Goal: Obtain resource: Obtain resource

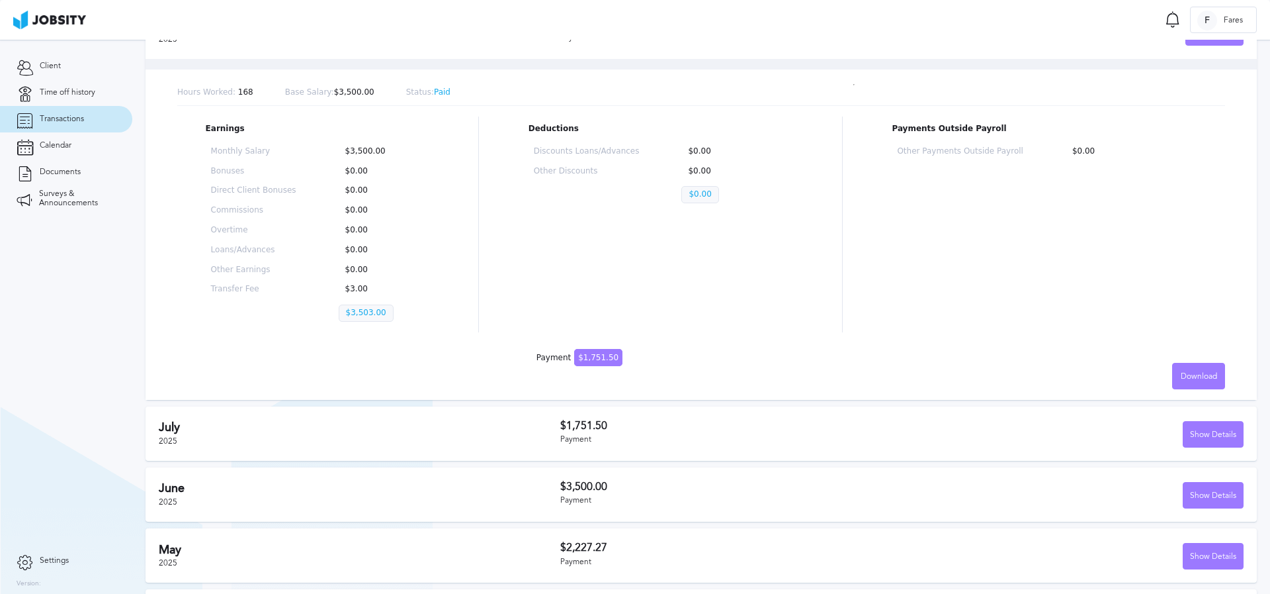
scroll to position [171, 0]
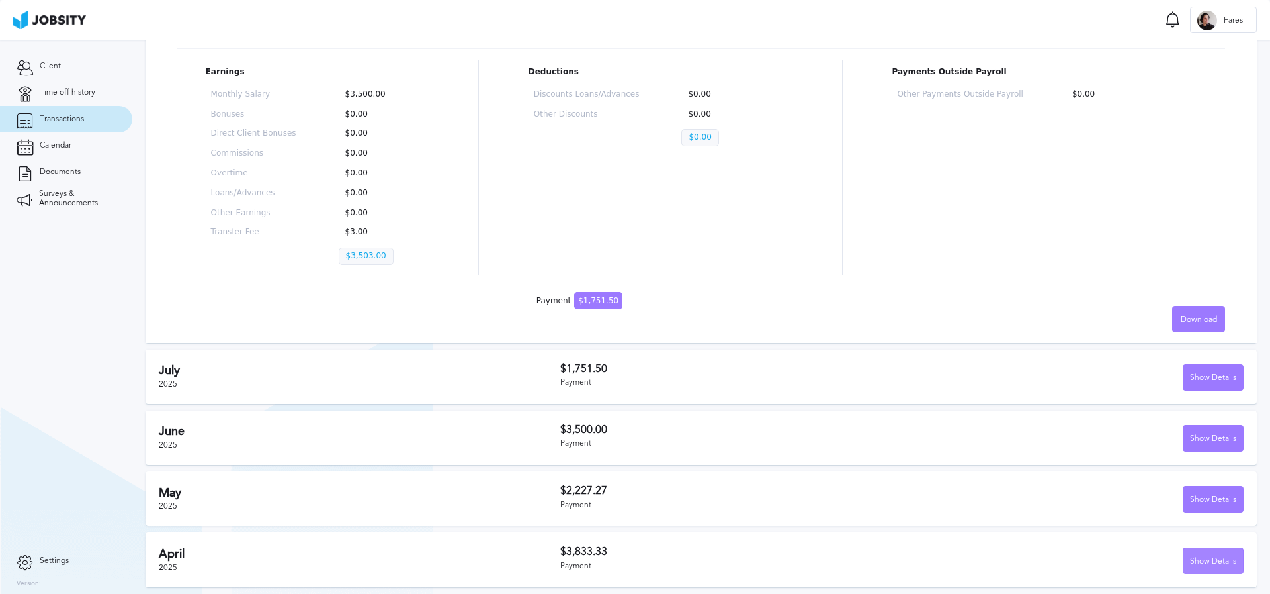
click at [1201, 556] on div "Show Details" at bounding box center [1214, 561] width 60 height 26
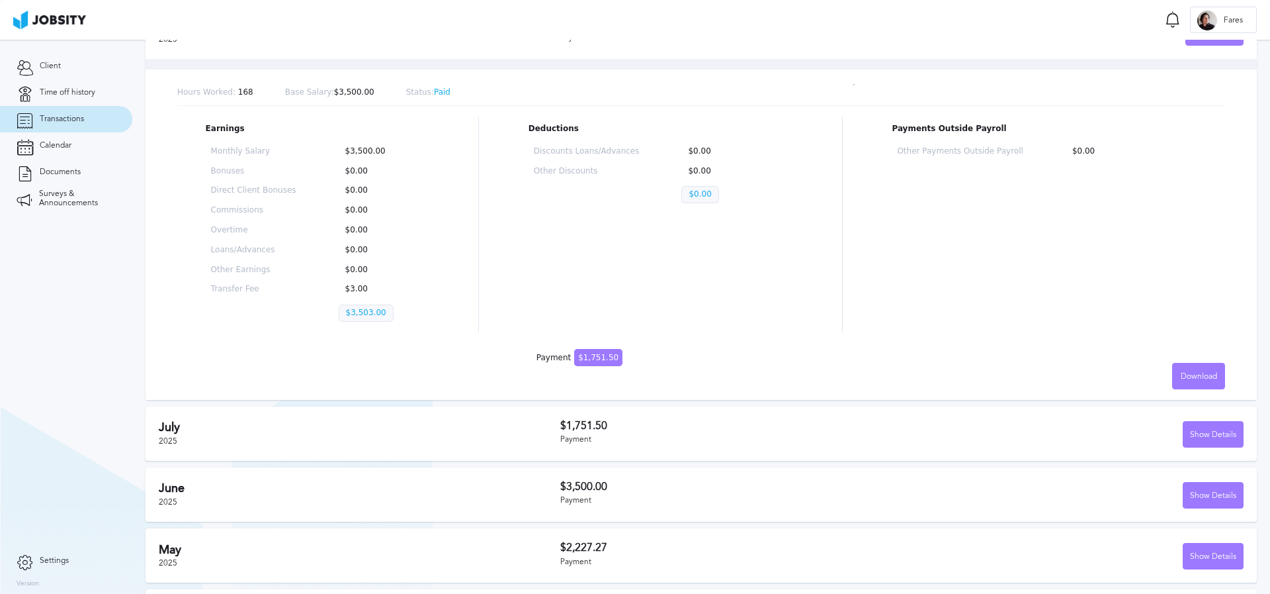
scroll to position [0, 0]
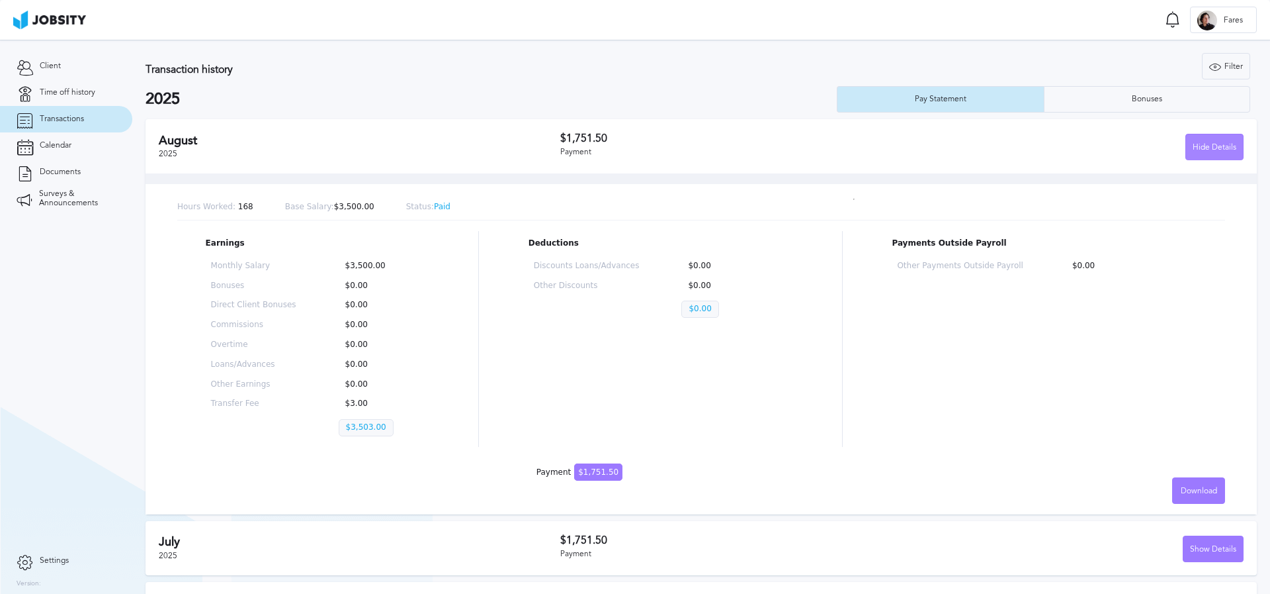
click at [1210, 148] on div "Hide Details" at bounding box center [1214, 147] width 57 height 26
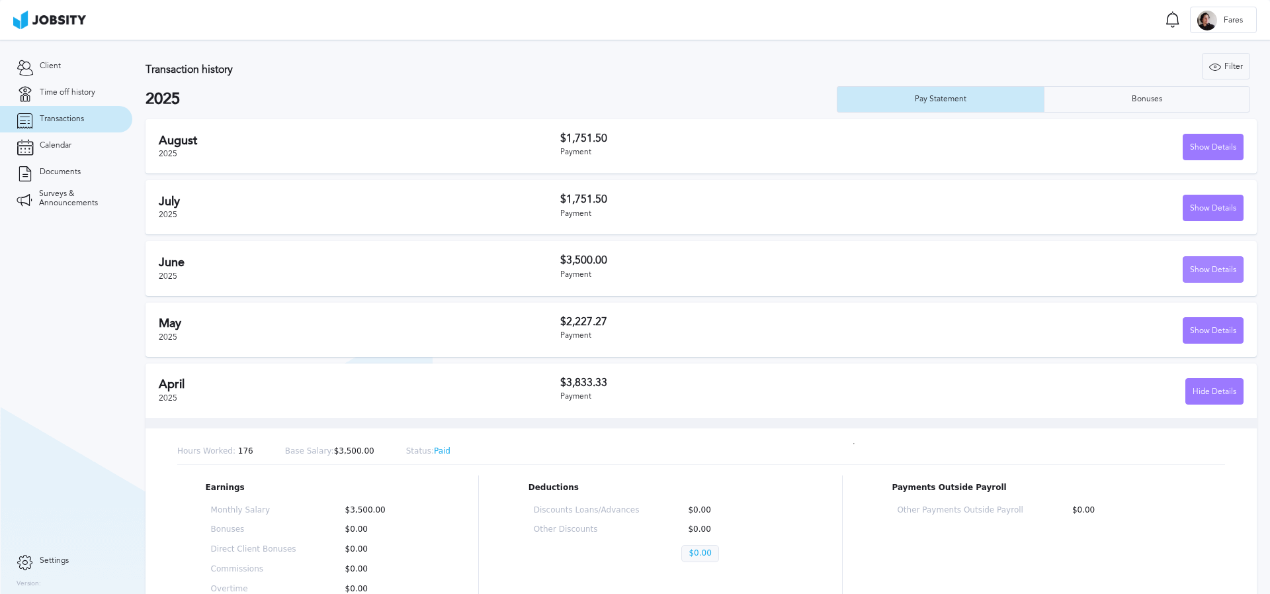
click at [1208, 268] on div "Show Details" at bounding box center [1214, 270] width 60 height 26
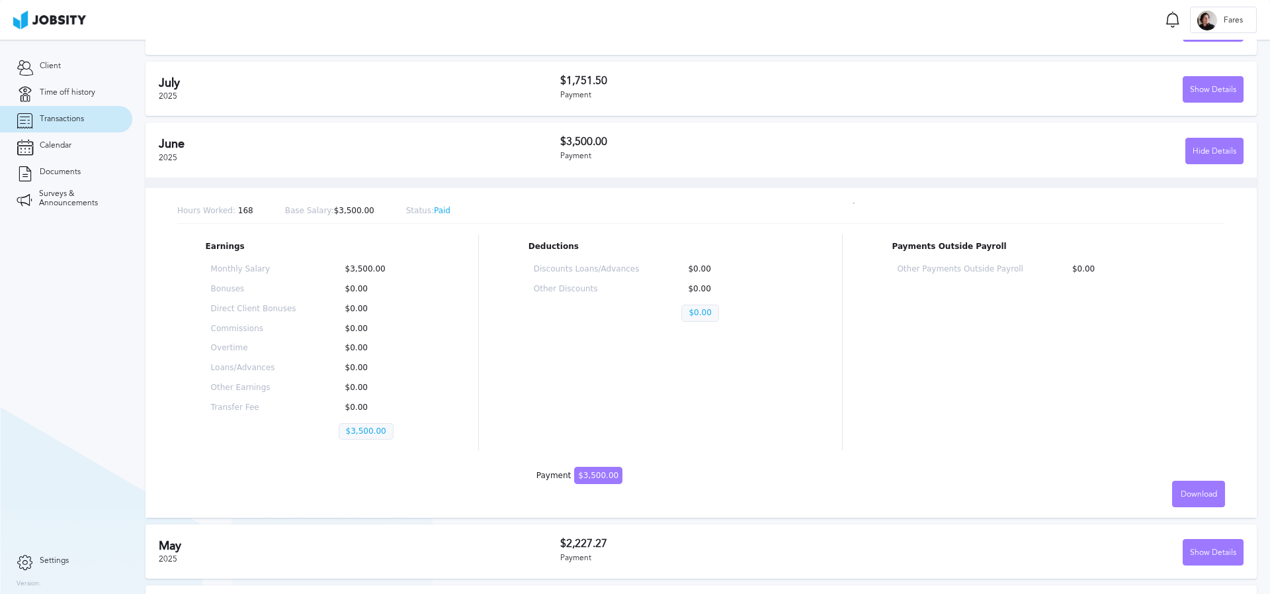
scroll to position [184, 0]
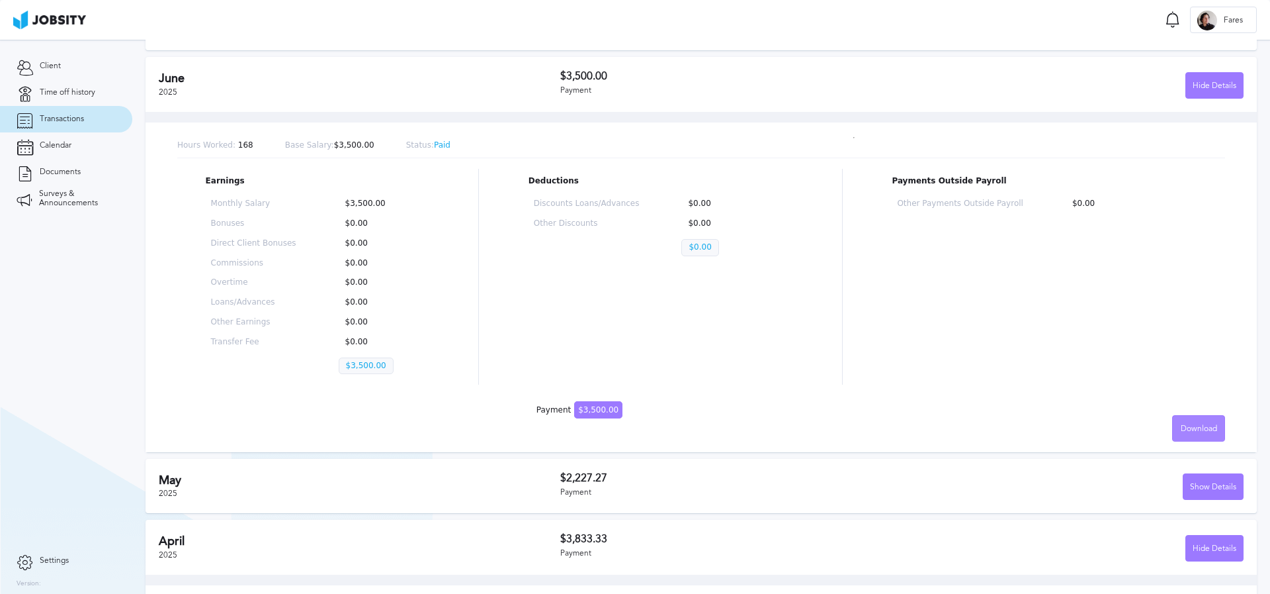
click at [1181, 425] on span "Download" at bounding box center [1199, 428] width 36 height 9
click at [1186, 455] on li "Spanish" at bounding box center [1189, 454] width 53 height 26
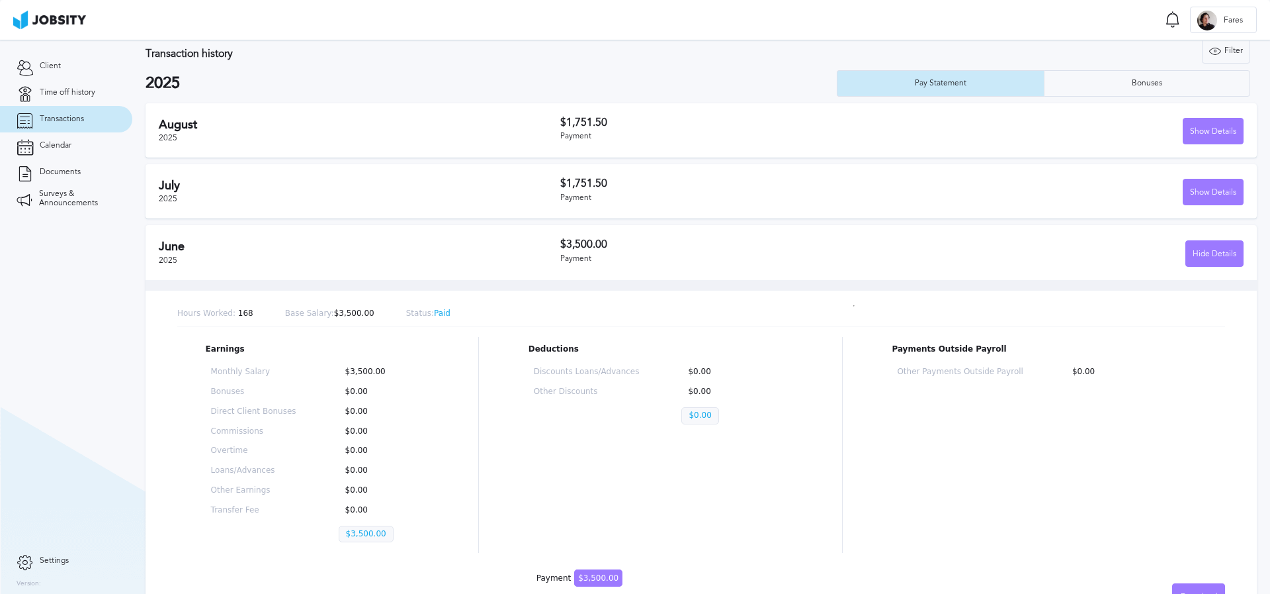
scroll to position [13, 0]
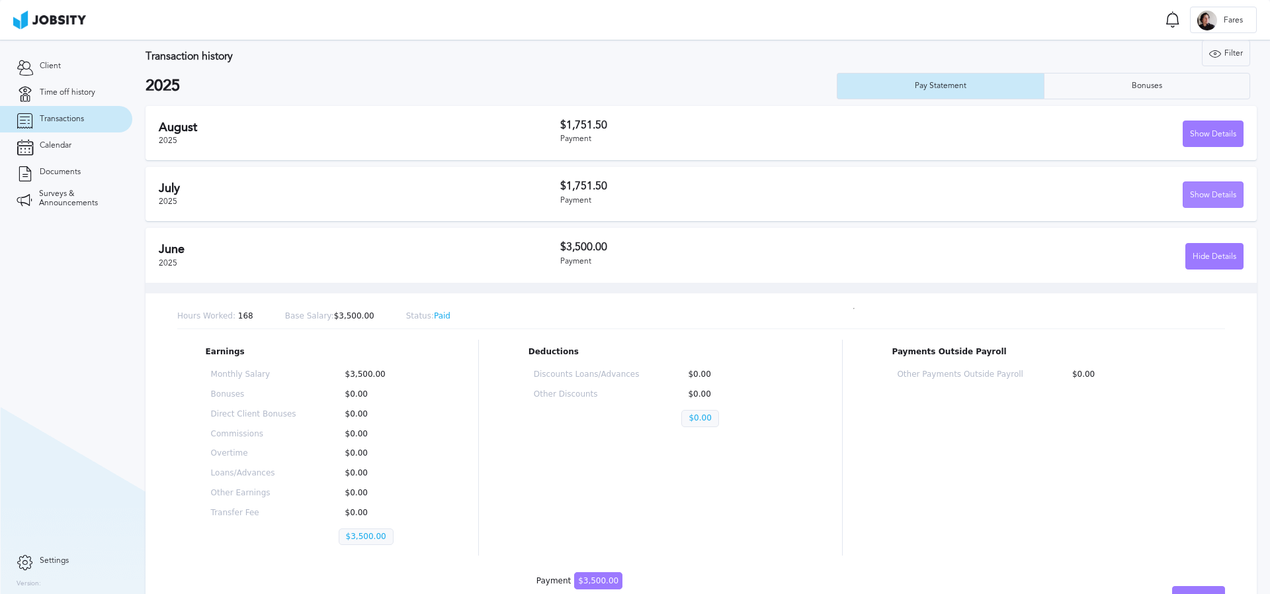
click at [1190, 198] on div "Show Details" at bounding box center [1214, 195] width 60 height 26
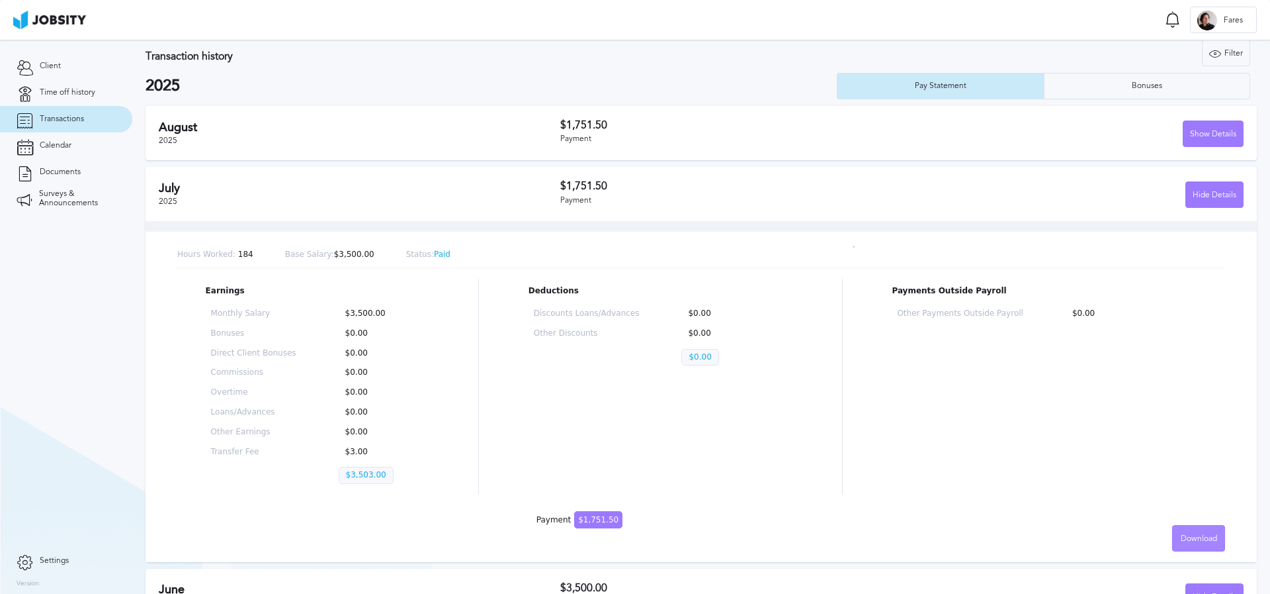
click at [1188, 539] on span "Download" at bounding box center [1199, 538] width 36 height 9
click at [1178, 568] on li "Spanish" at bounding box center [1189, 564] width 53 height 26
click at [1196, 129] on div "Show Details" at bounding box center [1214, 134] width 60 height 26
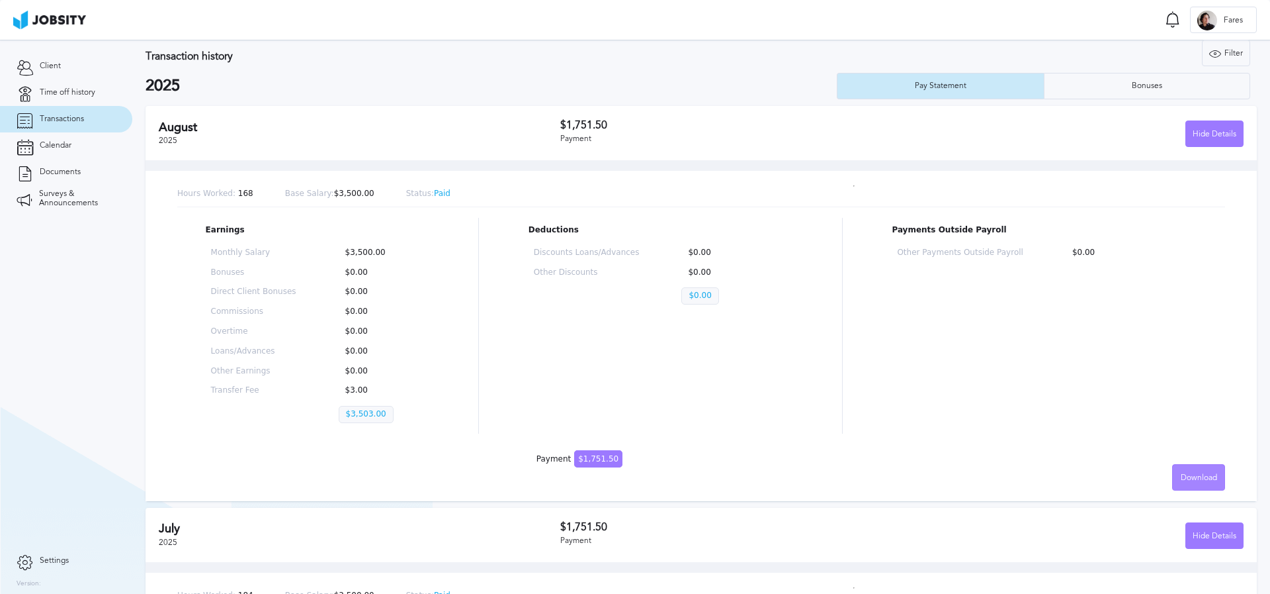
click at [1181, 473] on span "Download" at bounding box center [1199, 477] width 36 height 9
click at [1187, 503] on li "Spanish" at bounding box center [1189, 503] width 53 height 26
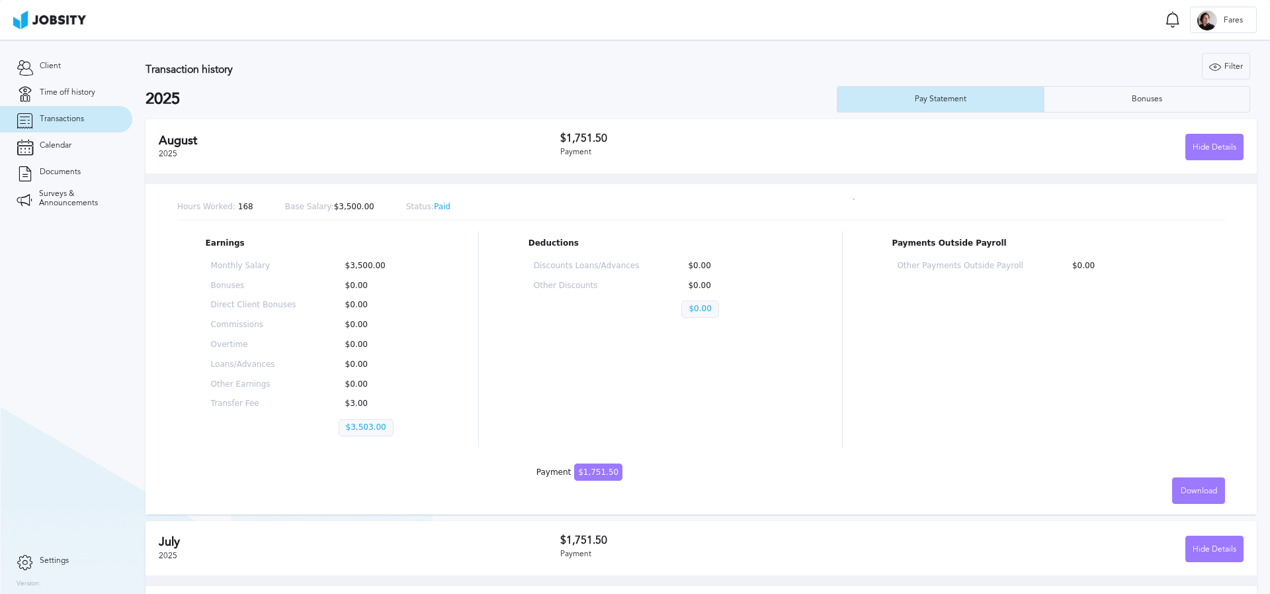
click at [562, 204] on div "Hours Worked: 168 Base Salary: $3,500.00 Status: Paid" at bounding box center [701, 208] width 1048 height 26
click at [788, 187] on div "Hours Worked: 168 Base Salary: $3,500.00 Status: Paid Earnings Monthly Salary $…" at bounding box center [702, 343] width 1112 height 341
click at [598, 468] on span "$1,751.50" at bounding box center [598, 471] width 48 height 17
click at [595, 479] on span "$1,751.50" at bounding box center [598, 471] width 48 height 17
click at [1202, 151] on div "Hide Details" at bounding box center [1214, 147] width 57 height 26
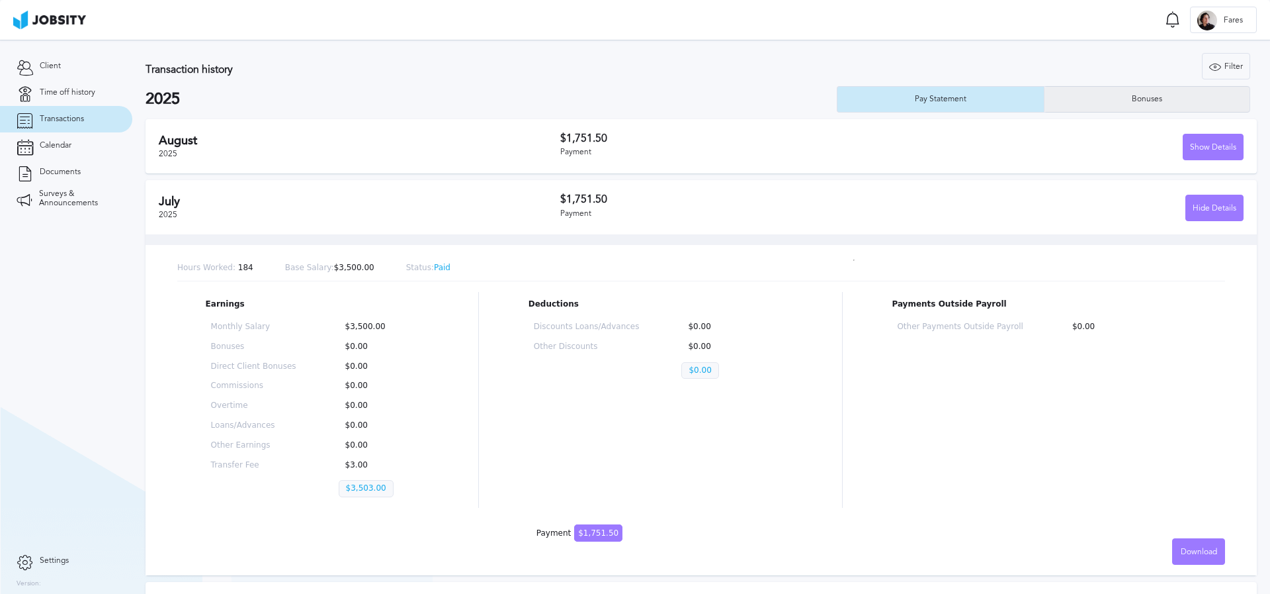
click at [1133, 98] on div "Bonuses" at bounding box center [1148, 99] width 44 height 9
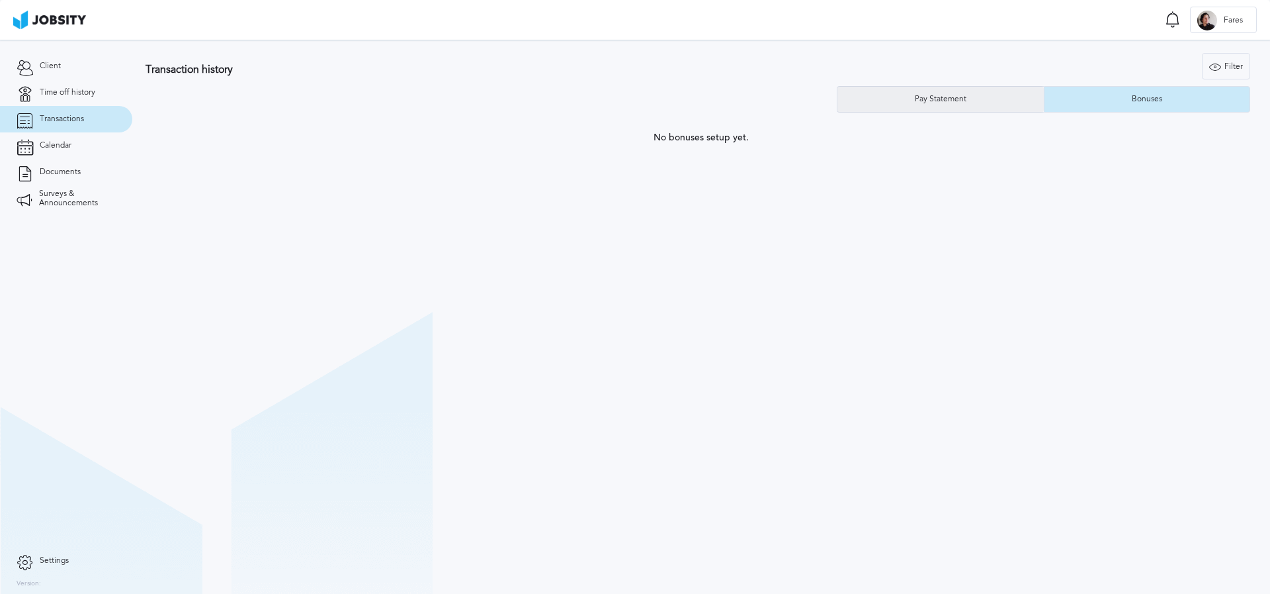
click at [941, 98] on div "Pay Statement" at bounding box center [941, 99] width 65 height 9
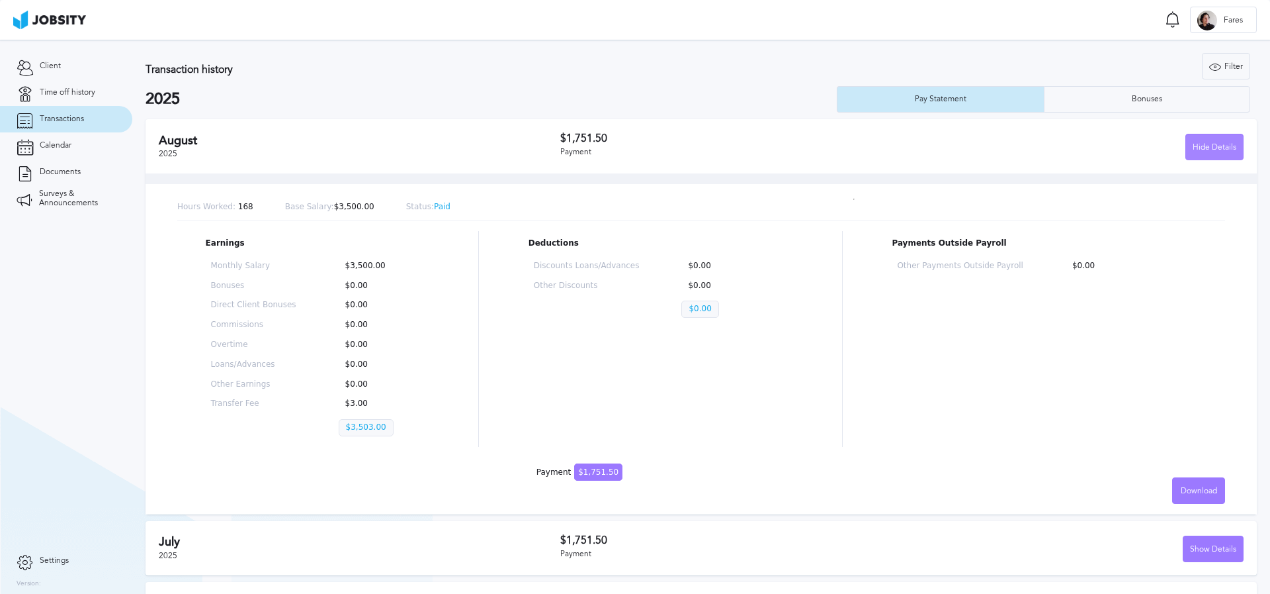
click at [1198, 146] on div "Hide Details" at bounding box center [1214, 147] width 57 height 26
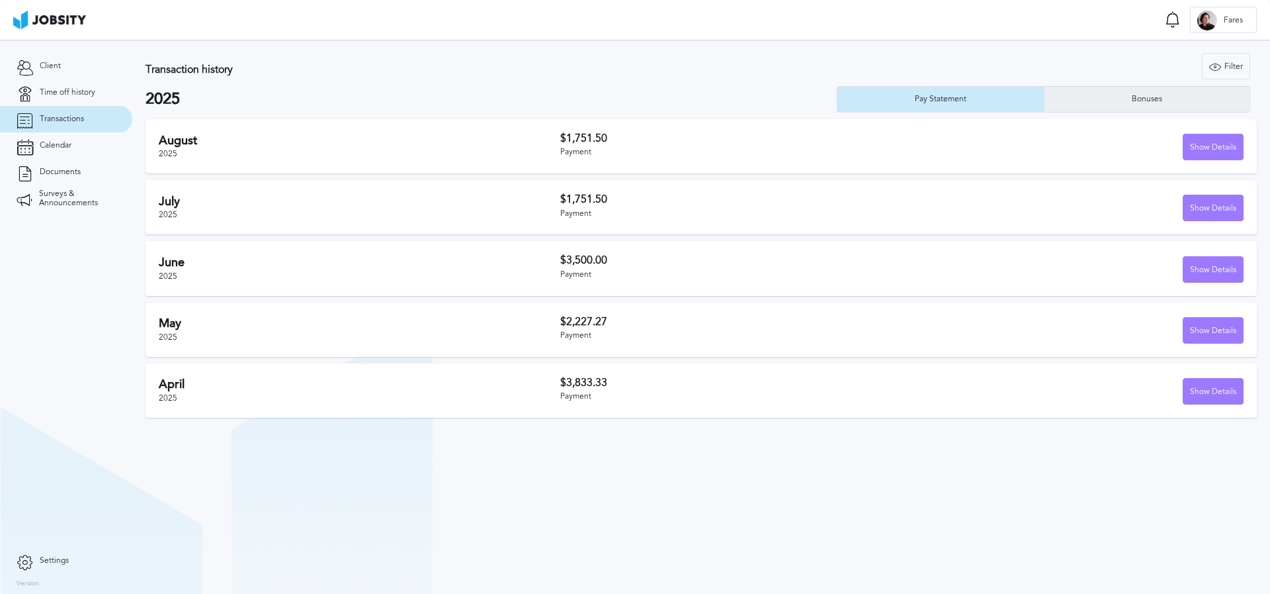
click at [1136, 93] on div "Bonuses" at bounding box center [1148, 99] width 206 height 26
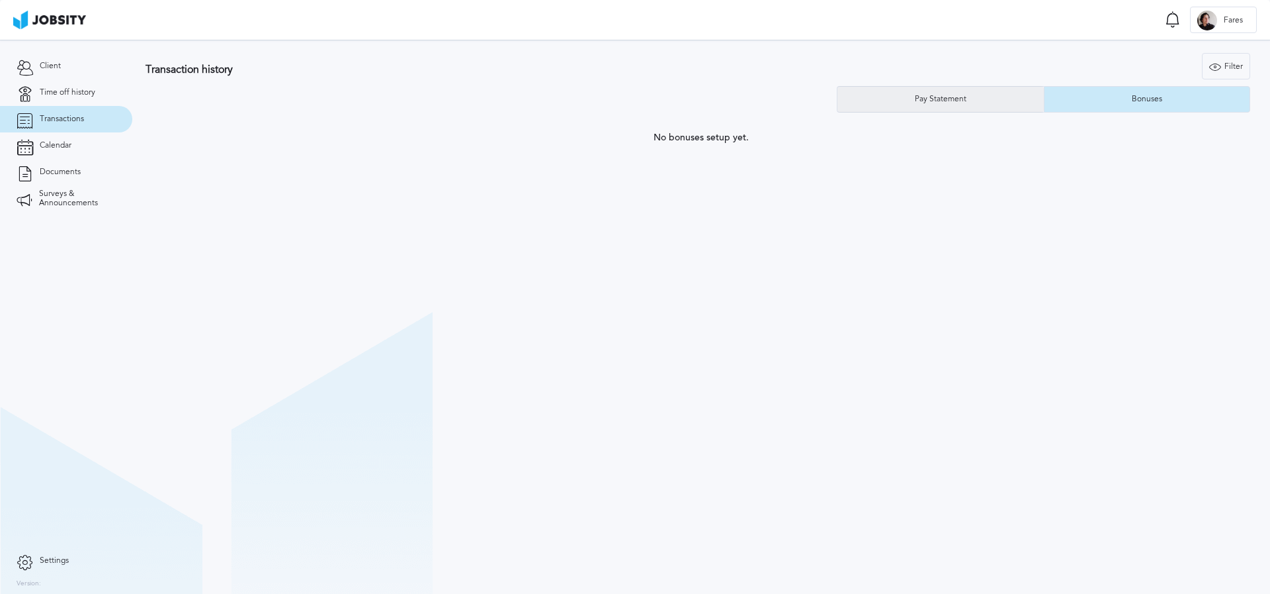
click at [967, 97] on div "Pay Statement" at bounding box center [941, 99] width 65 height 9
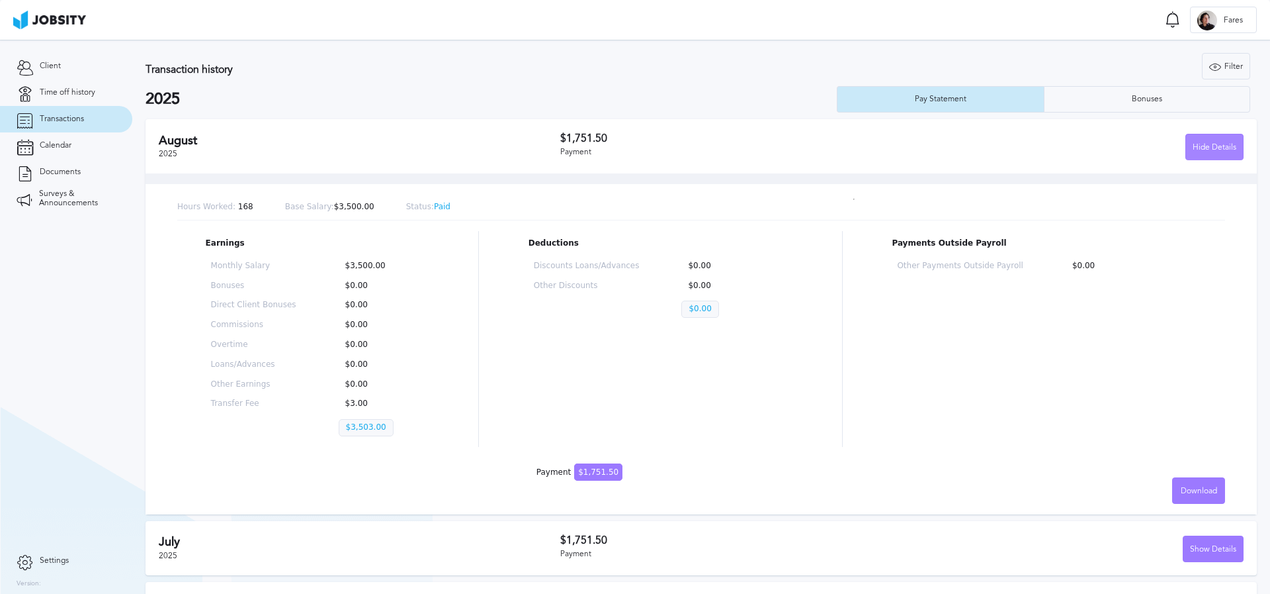
click at [1204, 150] on div "Hide Details" at bounding box center [1214, 147] width 57 height 26
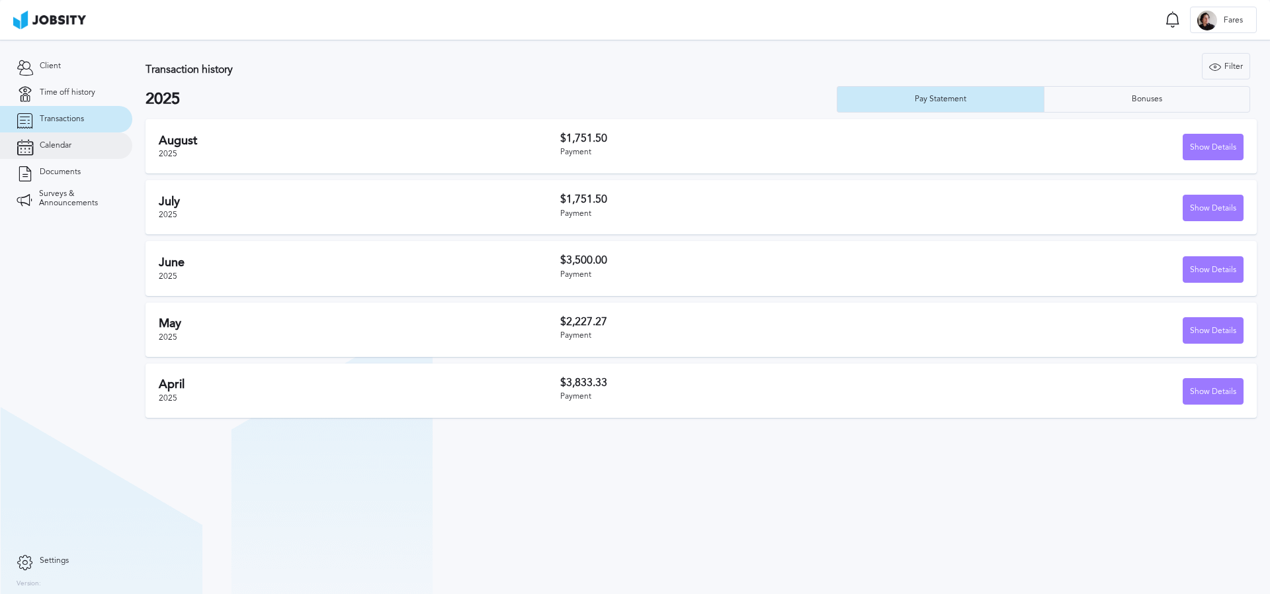
click at [69, 150] on link "Calendar" at bounding box center [66, 145] width 132 height 26
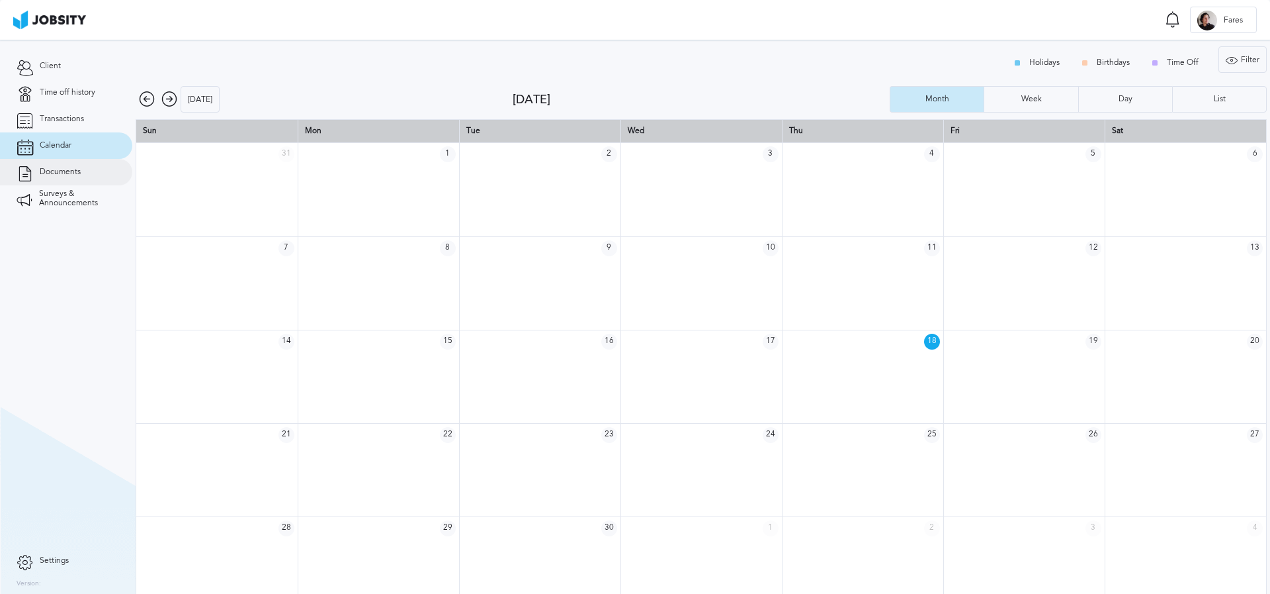
click at [81, 171] on link "Documents" at bounding box center [66, 172] width 132 height 26
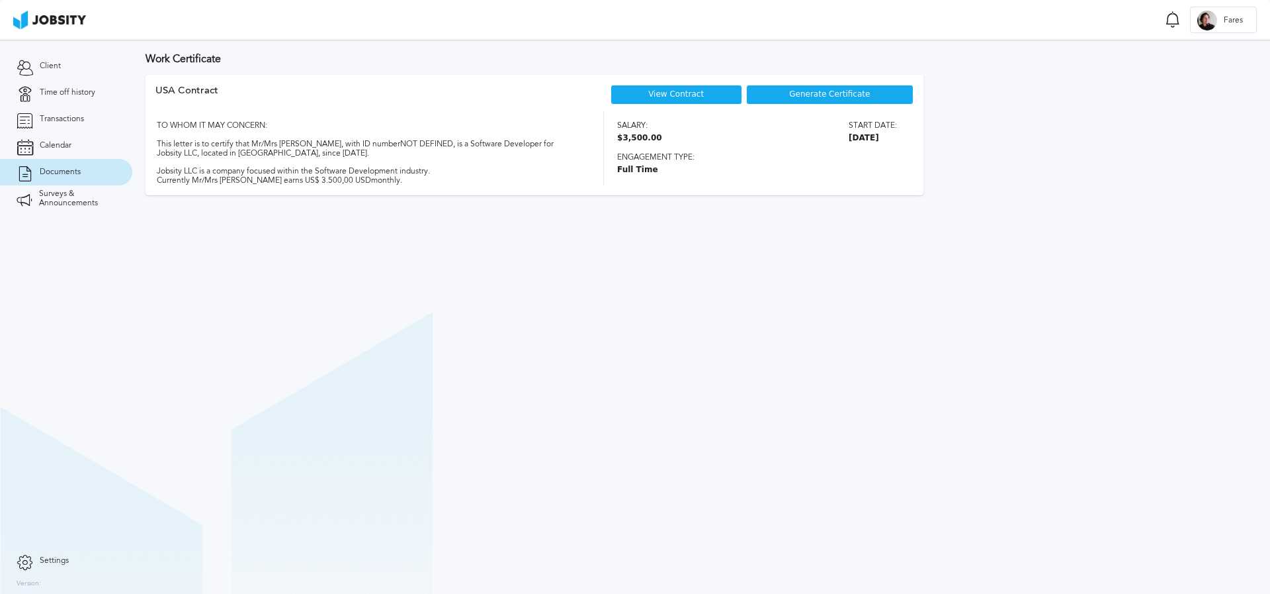
click at [830, 98] on span "Generate Certificate" at bounding box center [829, 94] width 81 height 9
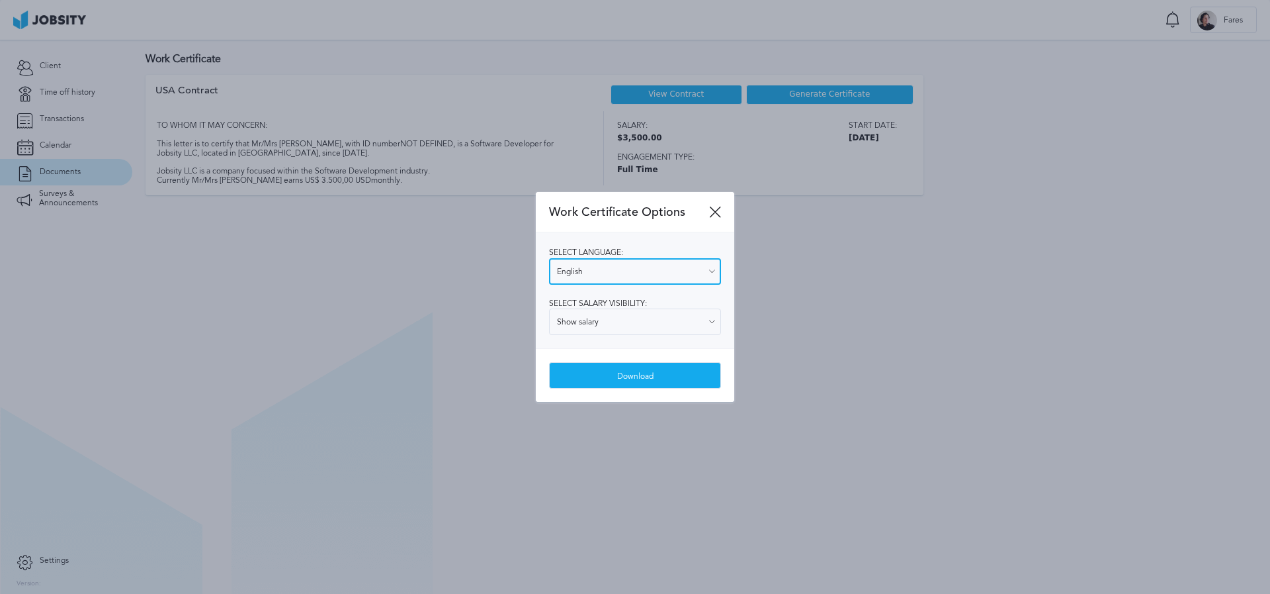
click at [623, 267] on input "English" at bounding box center [635, 271] width 172 height 26
click at [580, 298] on div "Select language: English English Spanish Select salary visibility: Show salary …" at bounding box center [635, 290] width 199 height 116
click at [607, 271] on input "English" at bounding box center [635, 271] width 172 height 26
type input "Spanish"
click at [572, 324] on div "Select language: Spanish English Spanish Select salary visibility: Show salary …" at bounding box center [635, 290] width 199 height 116
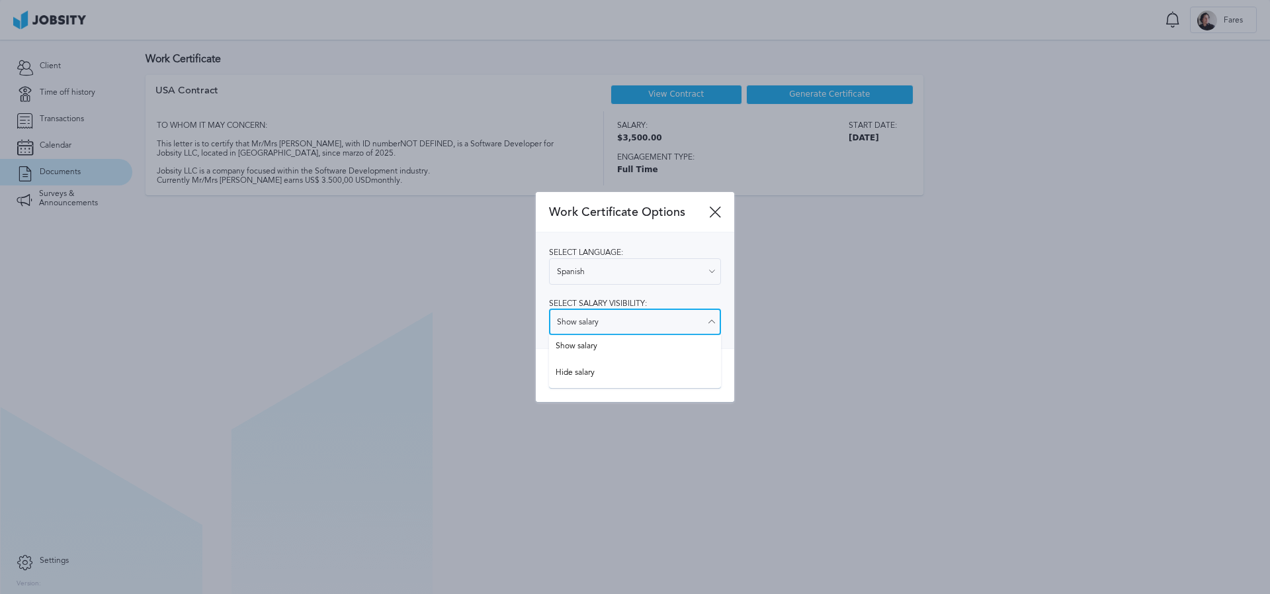
click at [610, 327] on input "Show salary" at bounding box center [635, 321] width 172 height 26
click at [830, 316] on div at bounding box center [635, 297] width 1270 height 594
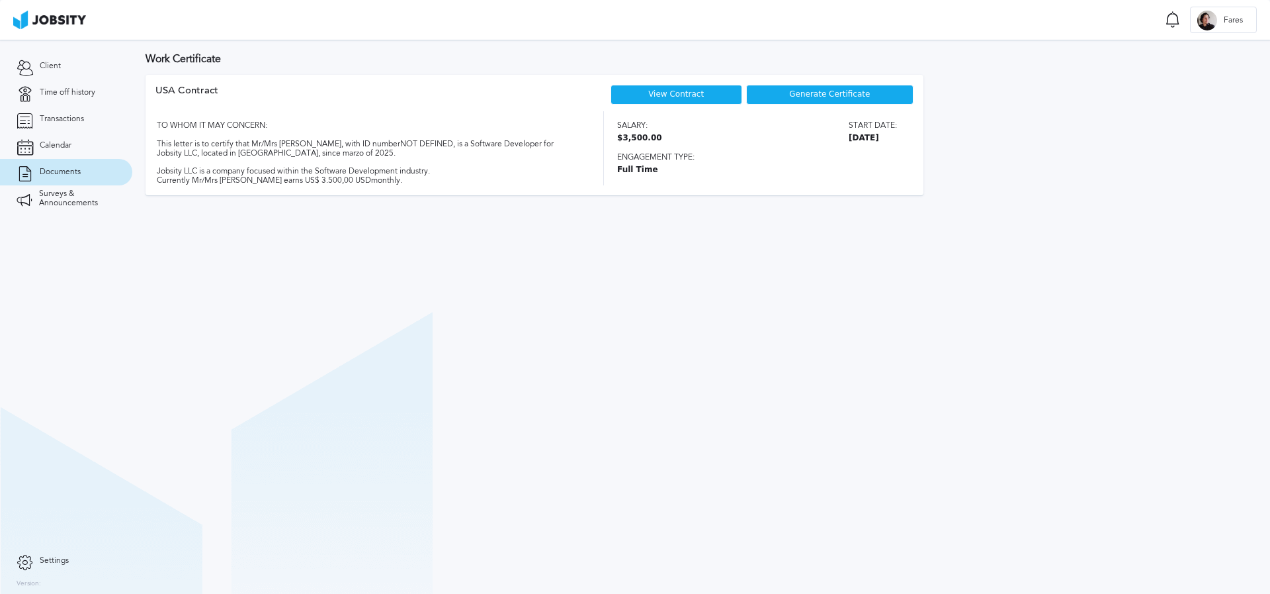
click at [820, 97] on span "Generate Certificate" at bounding box center [829, 94] width 81 height 9
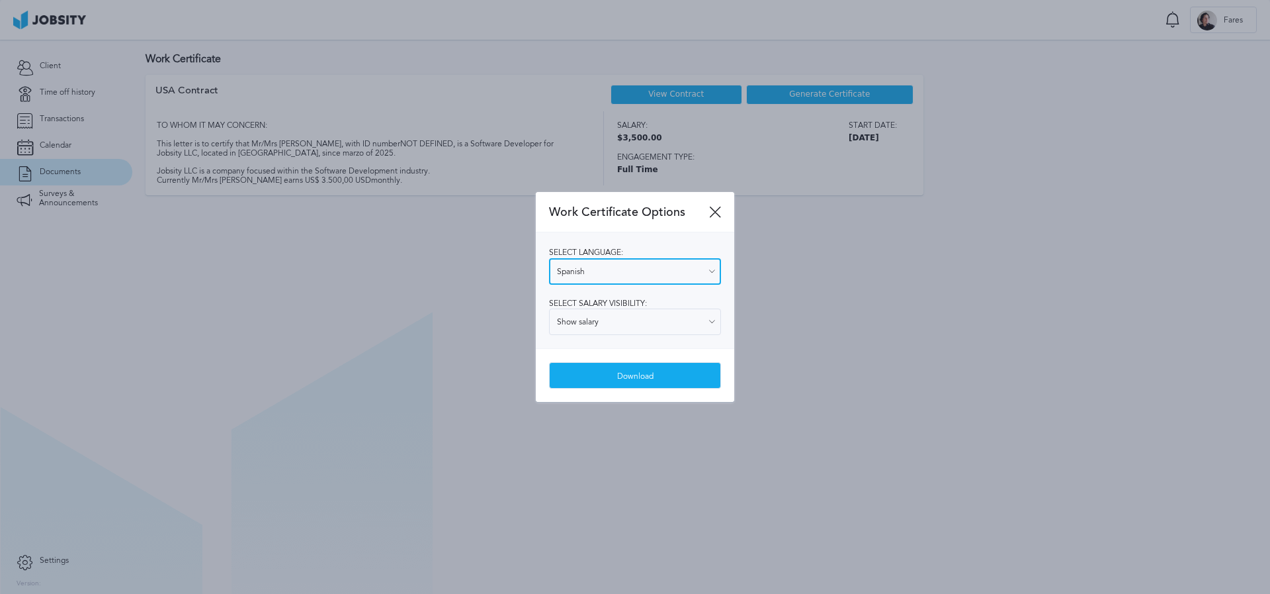
click at [628, 264] on input "Spanish" at bounding box center [635, 271] width 172 height 26
click at [574, 321] on div "Select language: Spanish English Spanish Select salary visibility: Show salary …" at bounding box center [635, 290] width 199 height 116
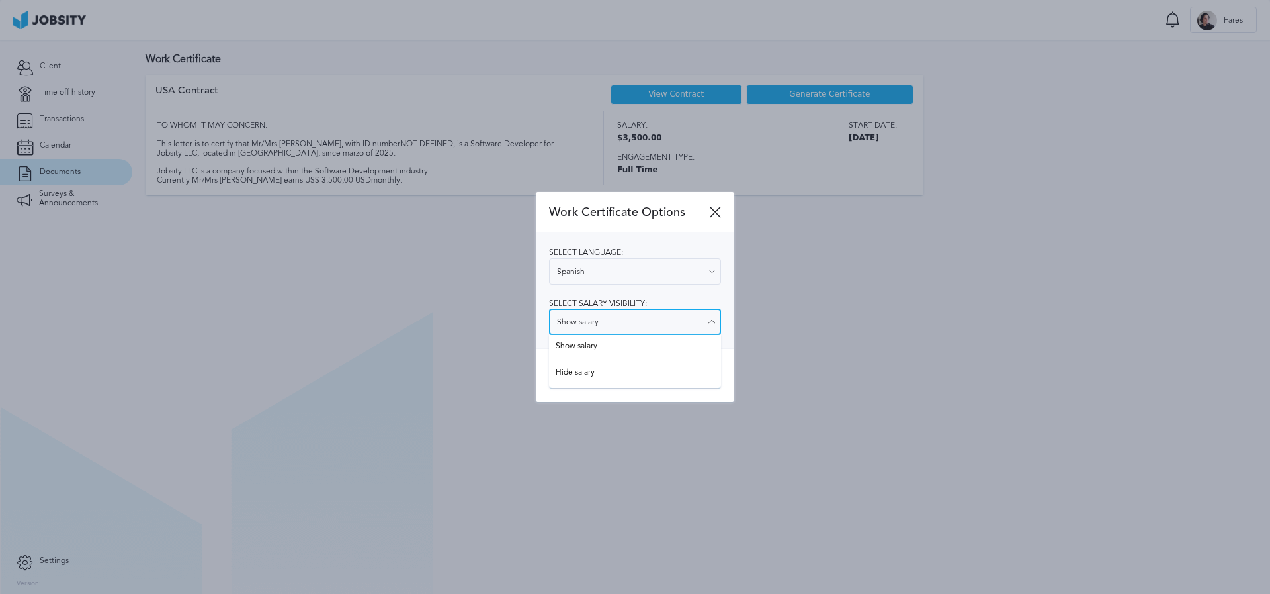
click at [601, 324] on input "Show salary" at bounding box center [635, 321] width 172 height 26
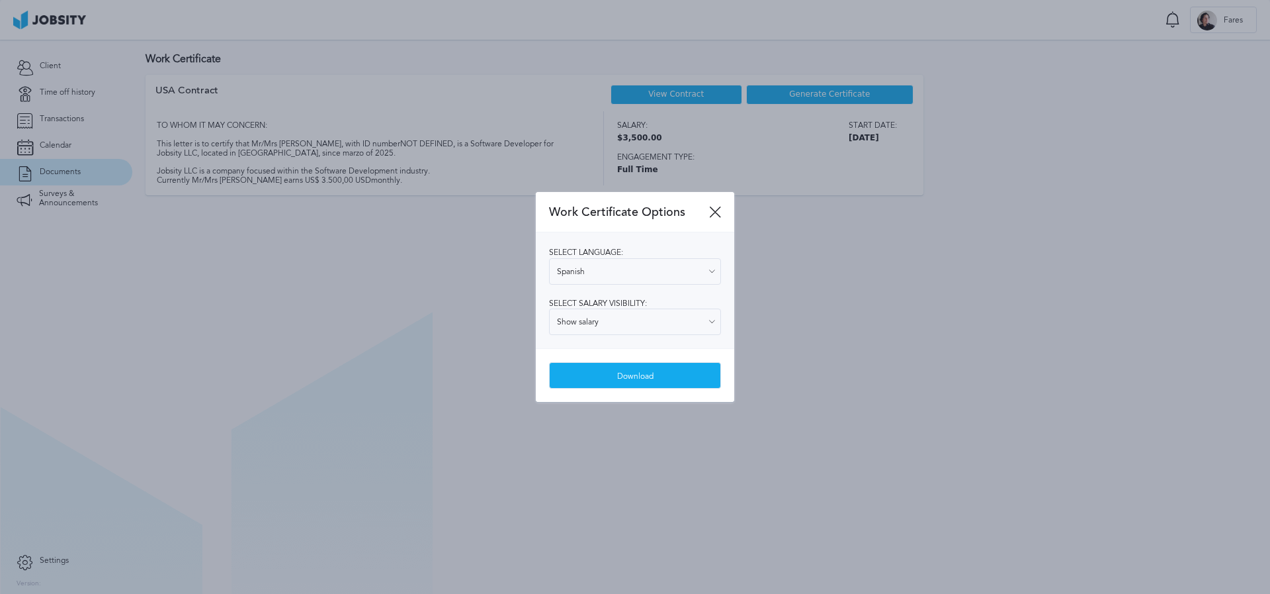
click at [834, 335] on div at bounding box center [635, 297] width 1270 height 594
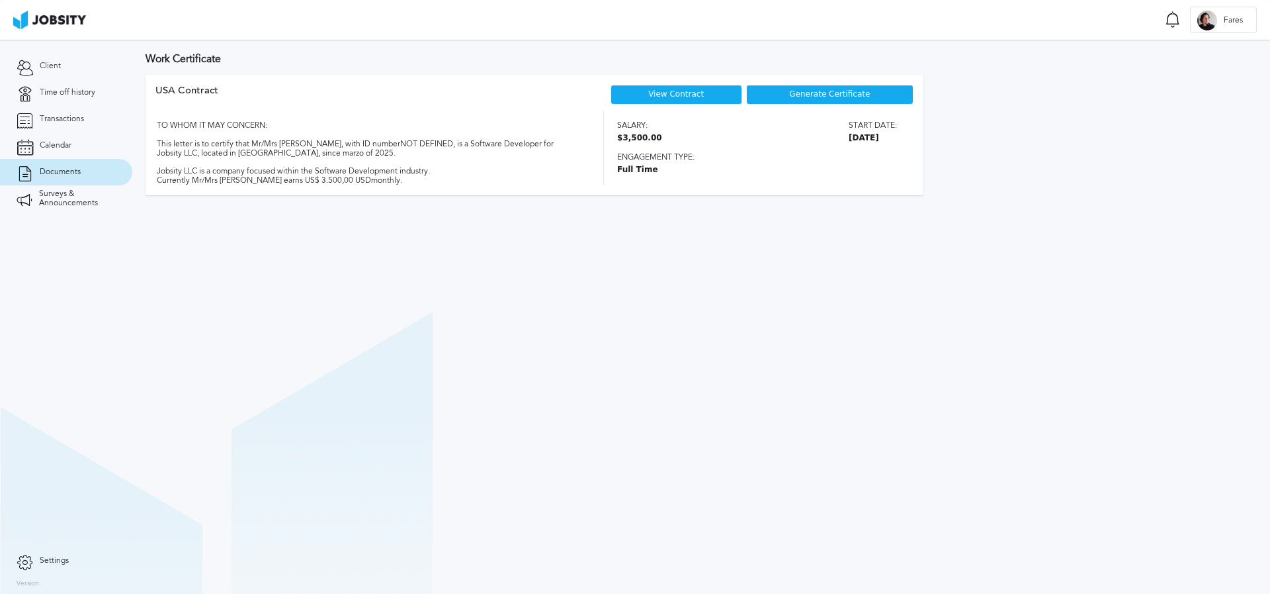
click at [830, 93] on span "Generate Certificate" at bounding box center [829, 94] width 81 height 9
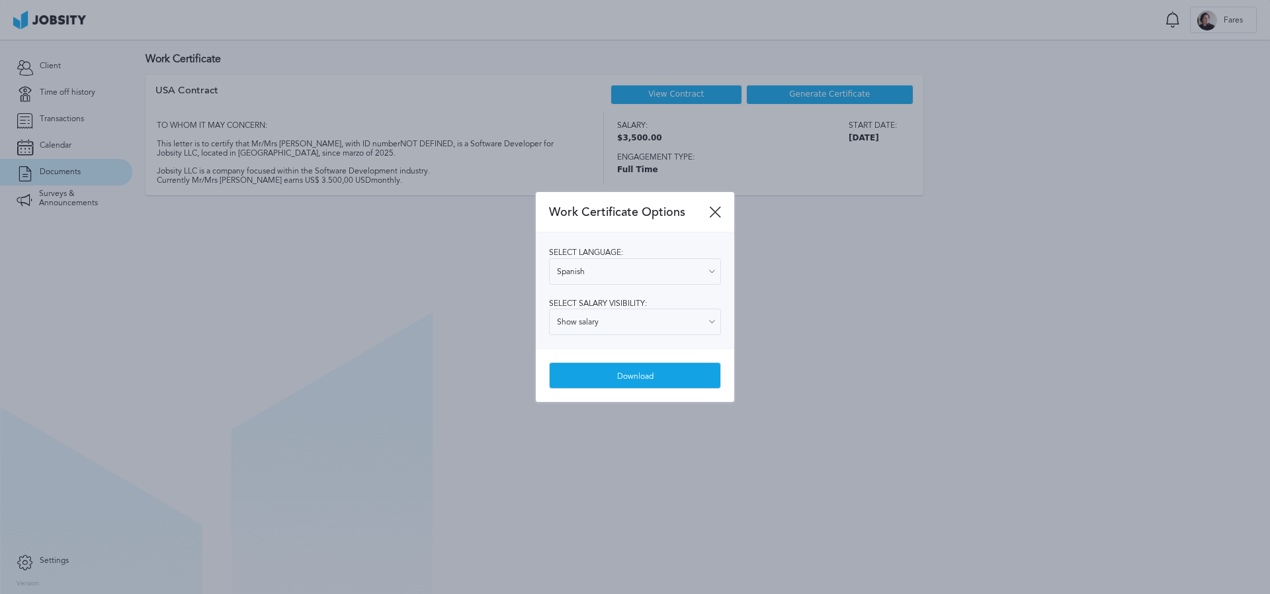
click at [617, 378] on div "Download" at bounding box center [635, 376] width 171 height 26
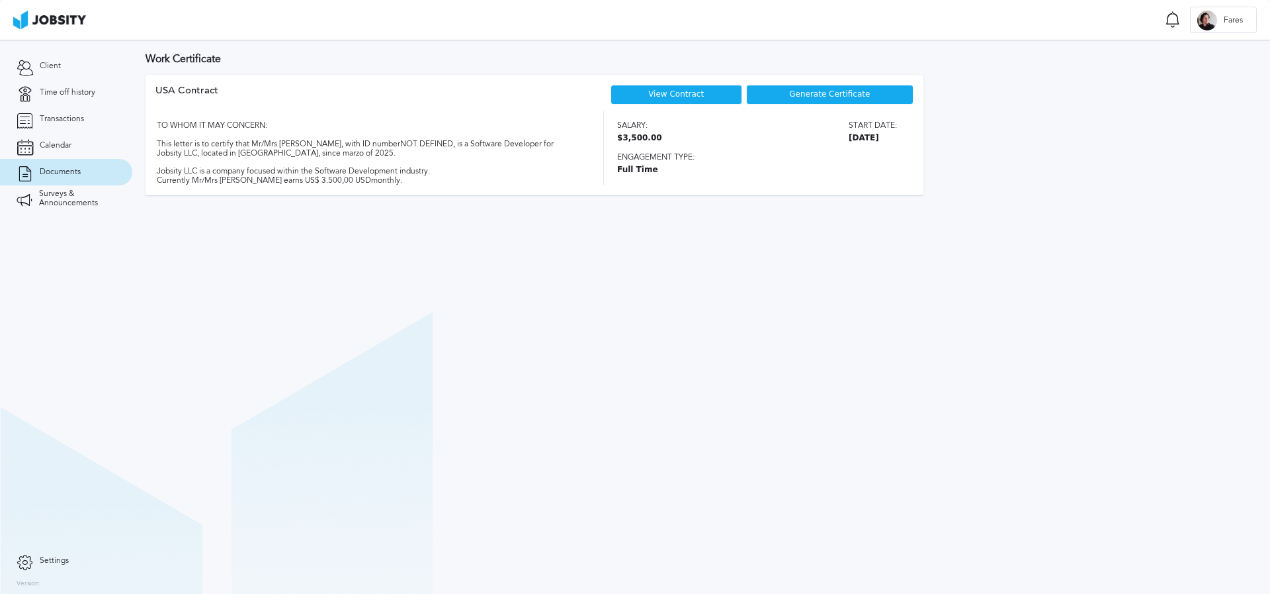
click at [680, 96] on link "View Contract" at bounding box center [676, 93] width 56 height 9
click at [817, 97] on span "Generate Certificate" at bounding box center [829, 94] width 81 height 9
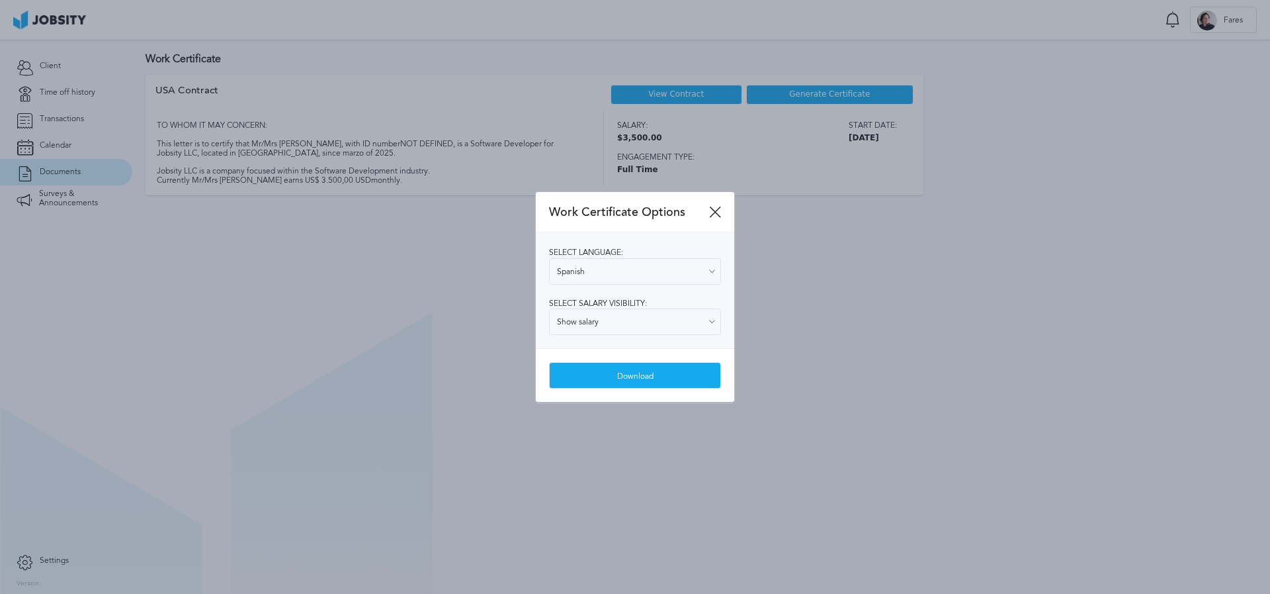
click at [694, 101] on div at bounding box center [635, 297] width 1270 height 594
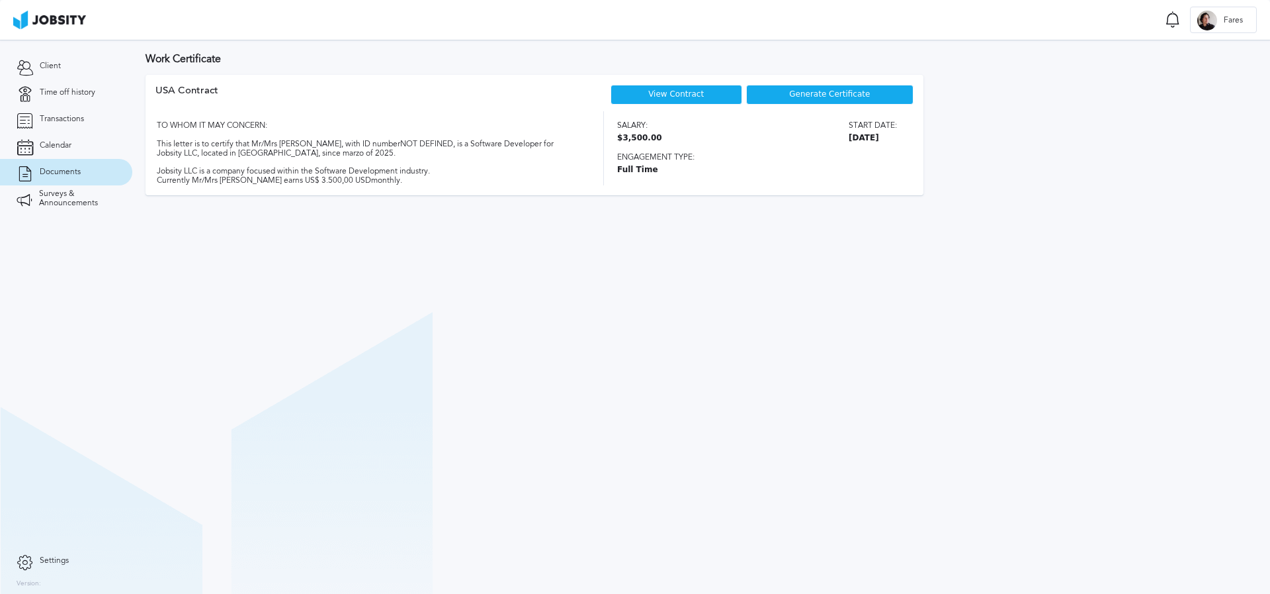
click at [694, 89] on link "View Contract" at bounding box center [676, 93] width 56 height 9
click at [77, 202] on span "Surveys & Announcements" at bounding box center [77, 198] width 77 height 19
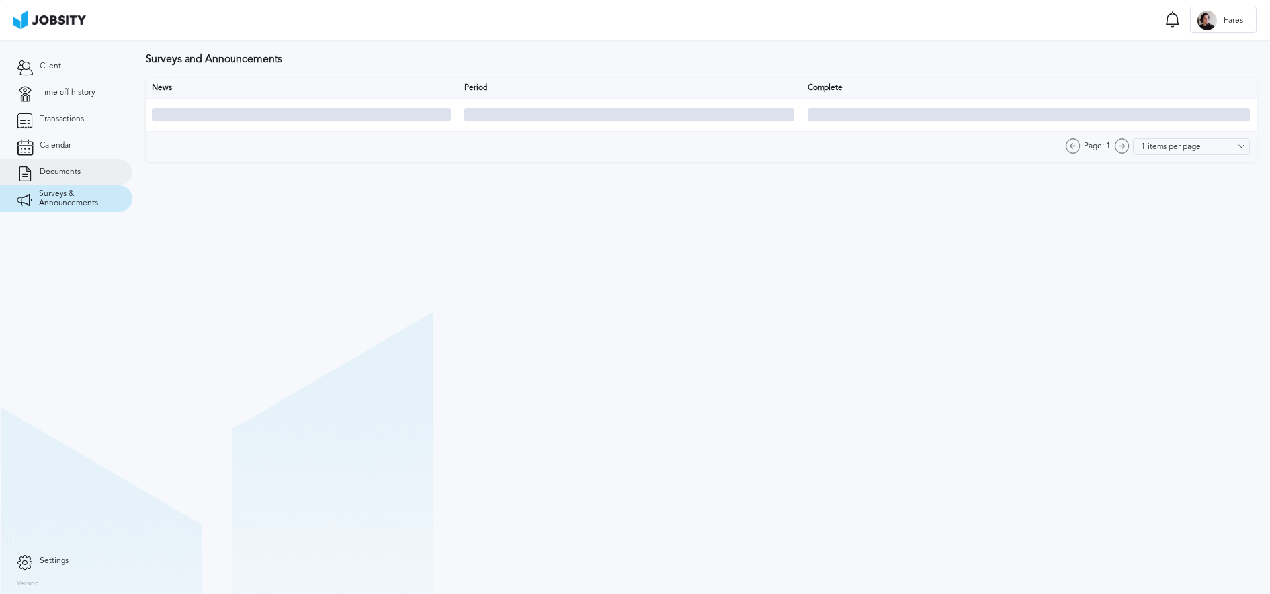
type input "10 items per page"
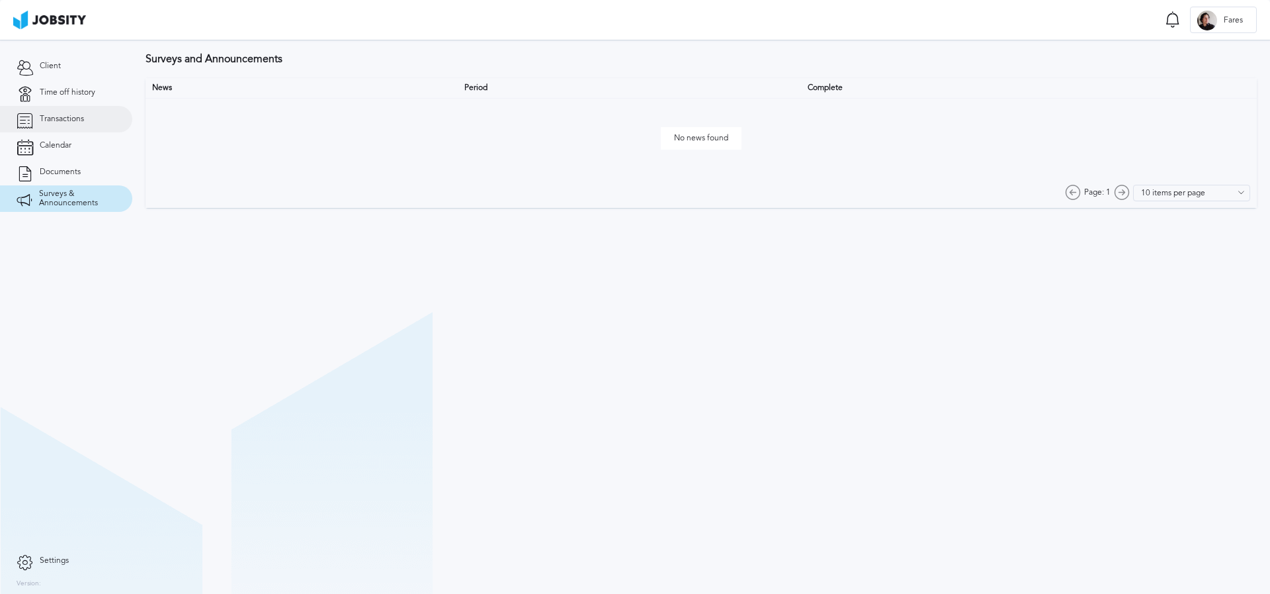
click at [69, 117] on span "Transactions" at bounding box center [62, 118] width 44 height 9
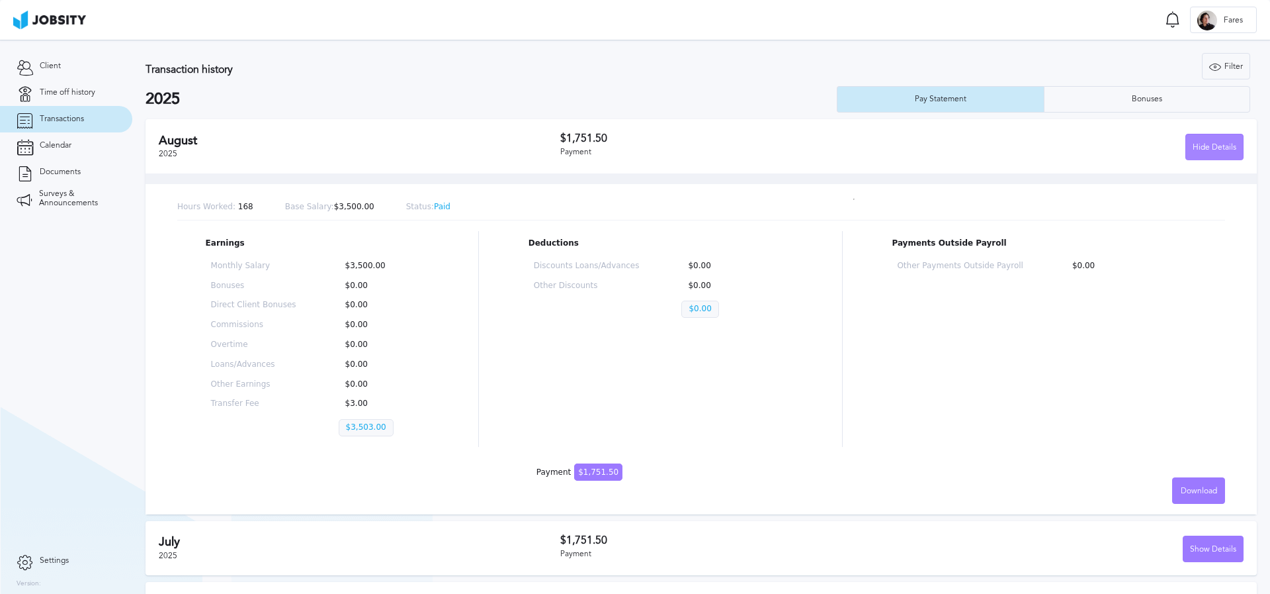
click at [1218, 138] on div "Hide Details" at bounding box center [1214, 147] width 57 height 26
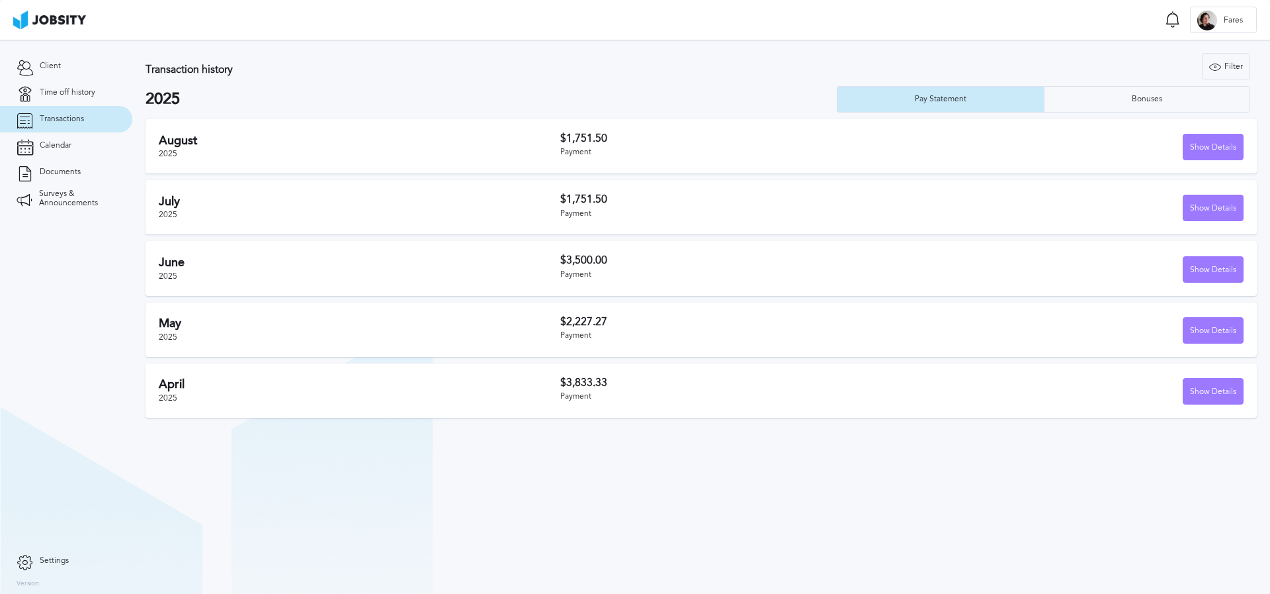
click at [709, 134] on h3 "$1,751.50" at bounding box center [731, 138] width 342 height 12
